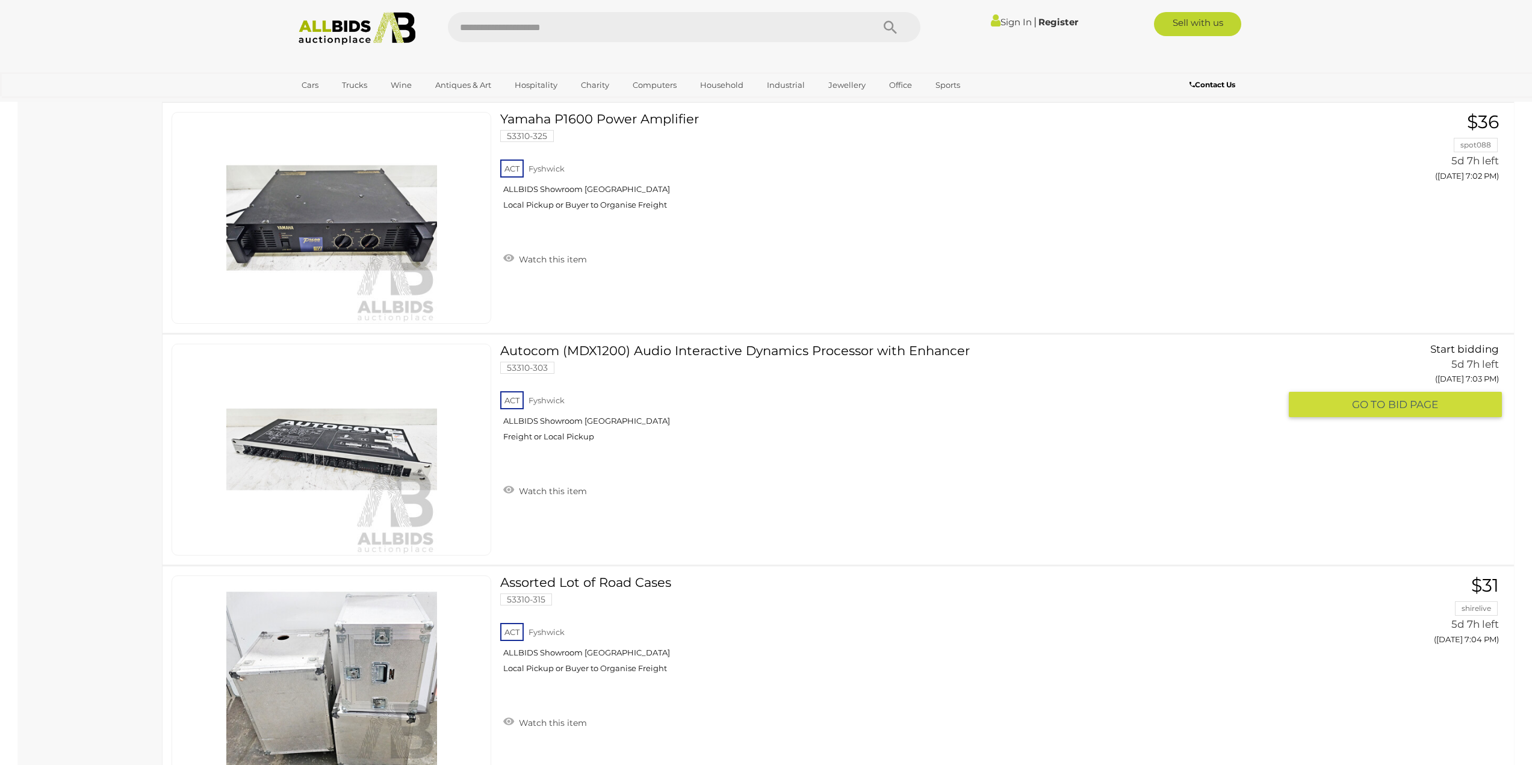
scroll to position [4034, 0]
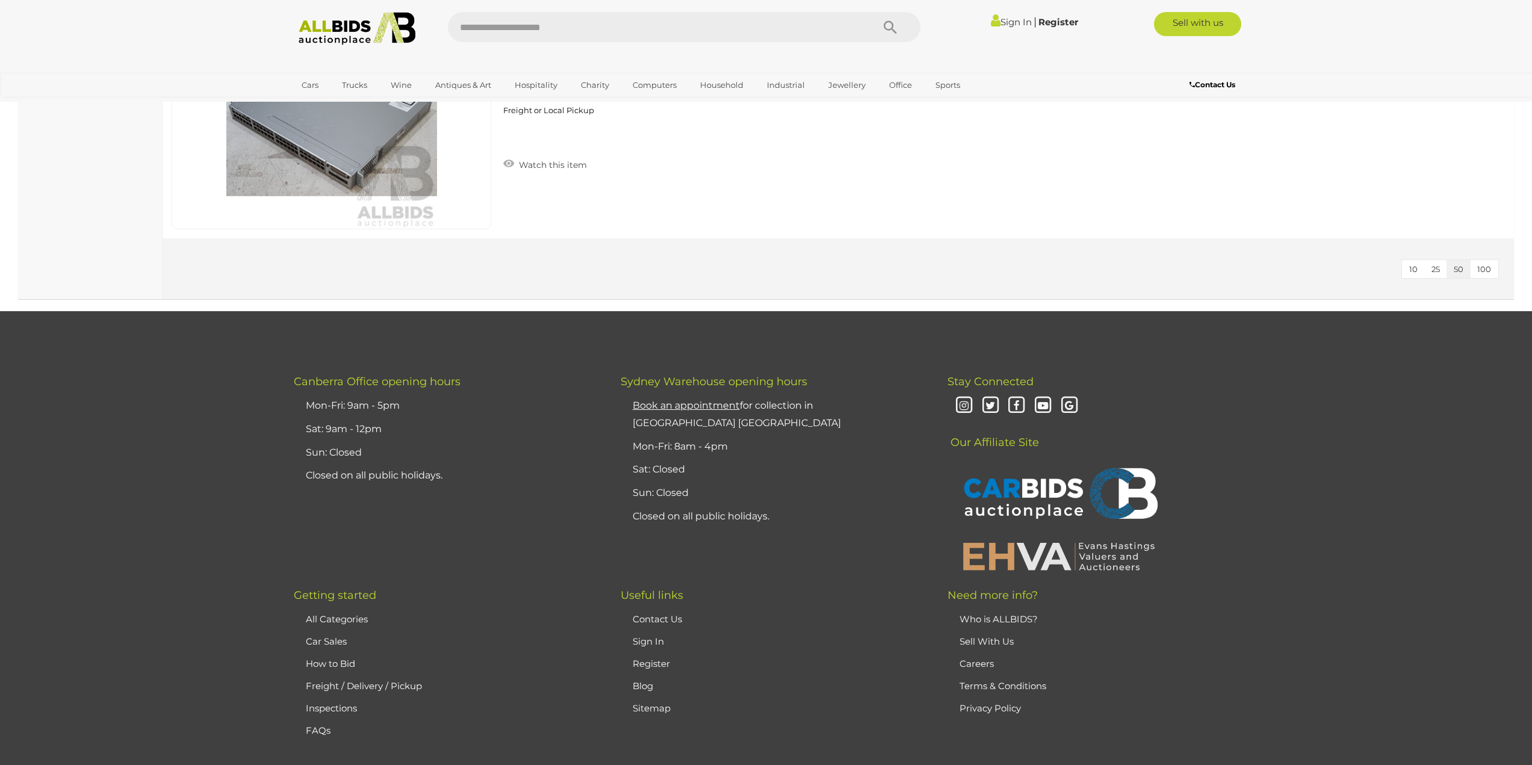
scroll to position [10536, 0]
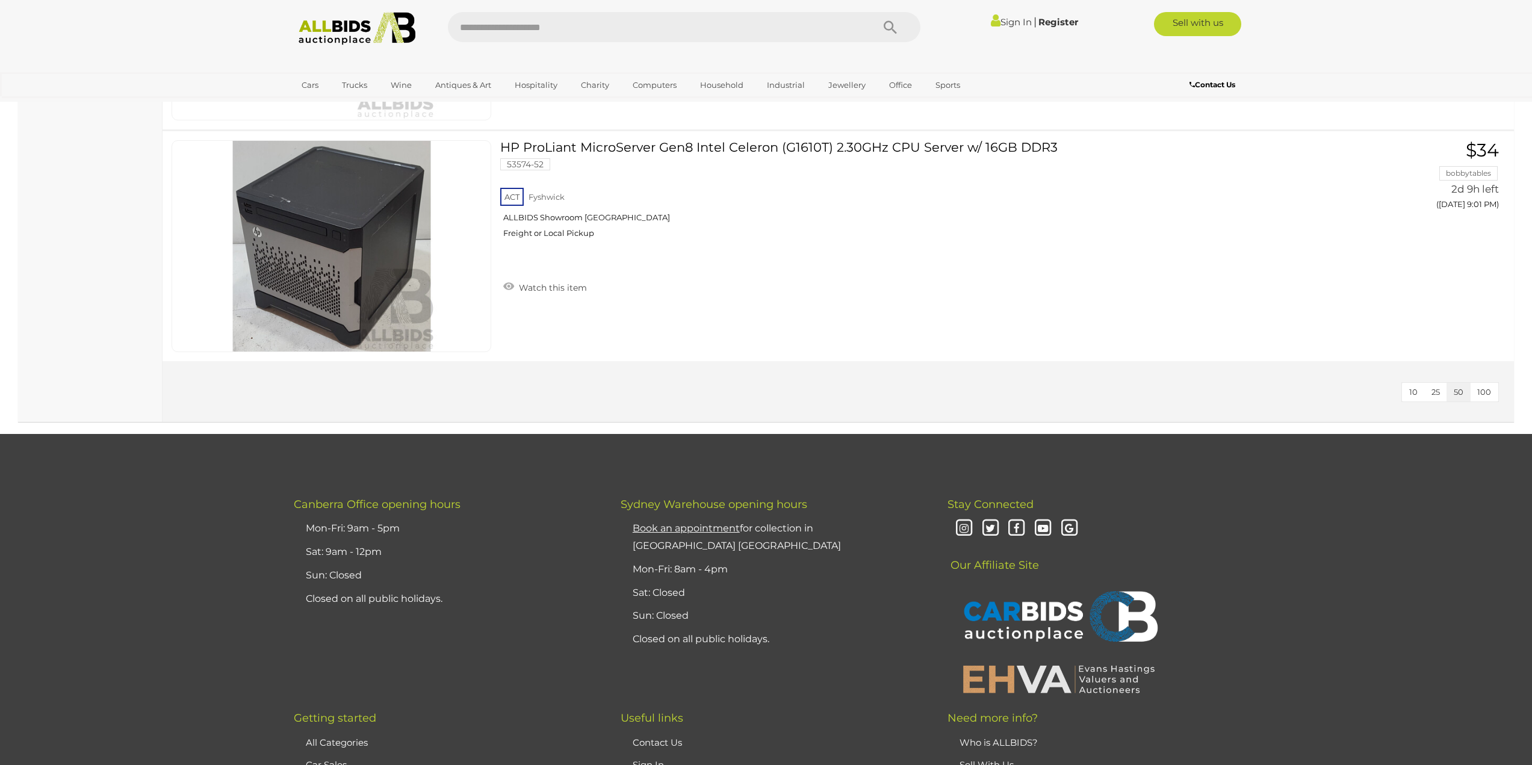
scroll to position [1987, 0]
